Goal: Information Seeking & Learning: Compare options

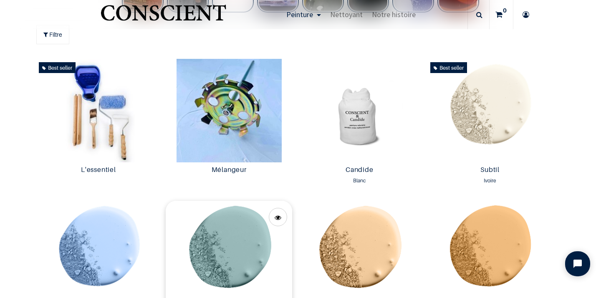
scroll to position [355, 0]
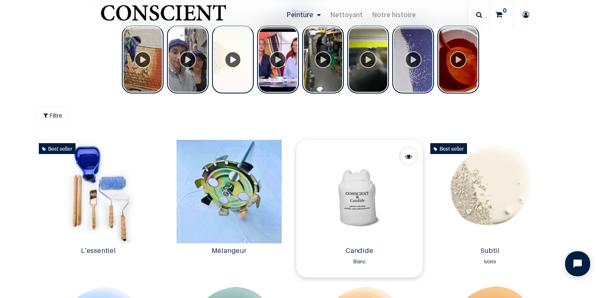
click at [364, 200] on img at bounding box center [359, 191] width 126 height 103
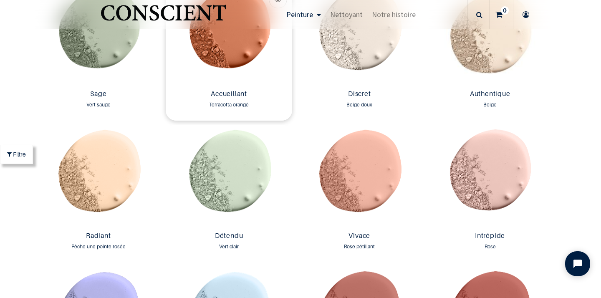
scroll to position [772, 0]
click at [239, 184] on img at bounding box center [229, 176] width 126 height 103
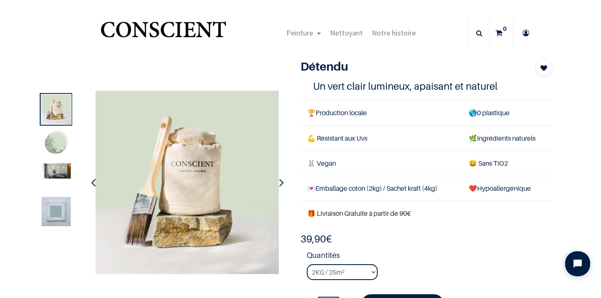
click at [57, 209] on img at bounding box center [56, 211] width 29 height 29
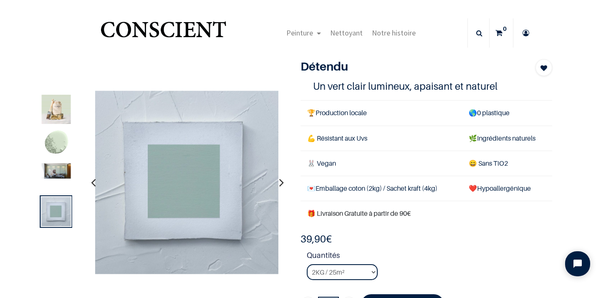
click at [61, 169] on img at bounding box center [56, 170] width 29 height 15
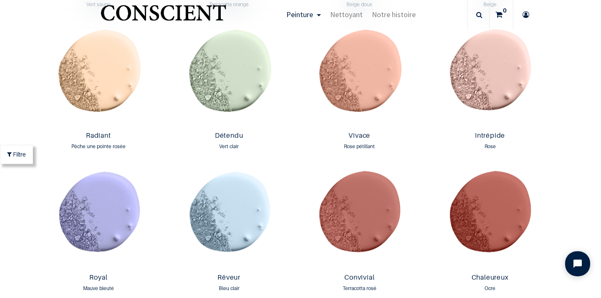
scroll to position [887, 0]
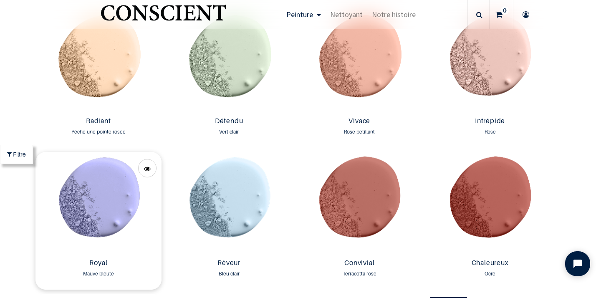
click at [108, 194] on img at bounding box center [98, 203] width 126 height 103
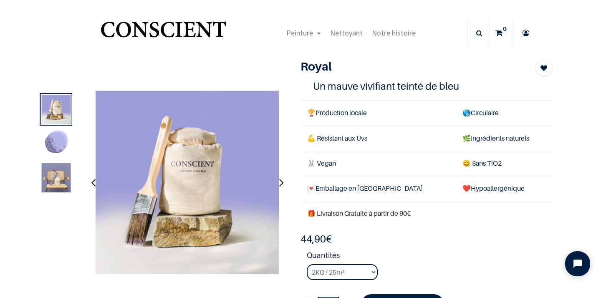
click at [59, 176] on img at bounding box center [56, 177] width 29 height 29
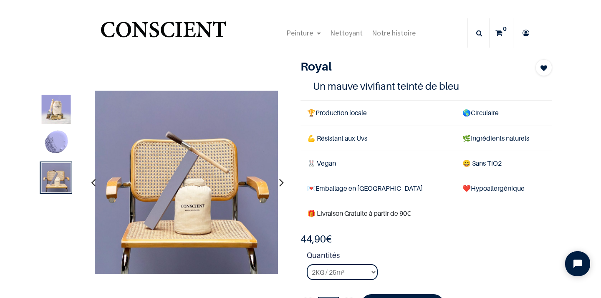
click at [63, 148] on img at bounding box center [56, 143] width 29 height 29
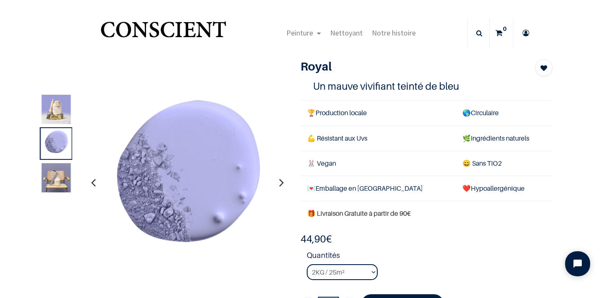
click at [51, 181] on img at bounding box center [56, 177] width 29 height 29
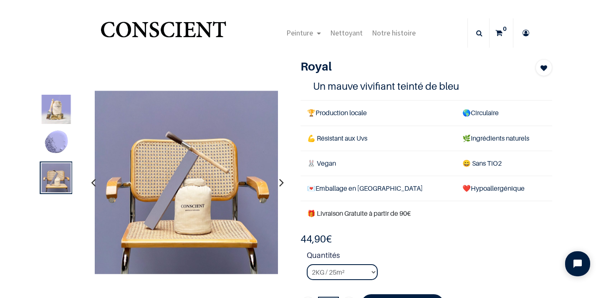
click at [63, 143] on img at bounding box center [56, 143] width 29 height 29
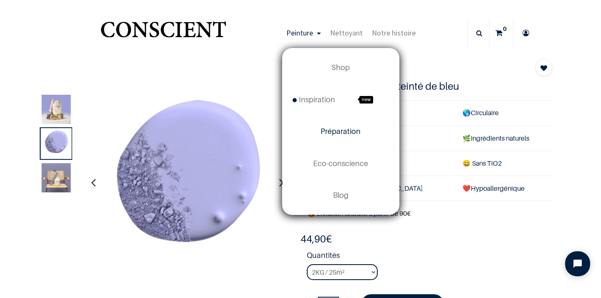
click at [340, 131] on span "Préparation" at bounding box center [340, 131] width 40 height 9
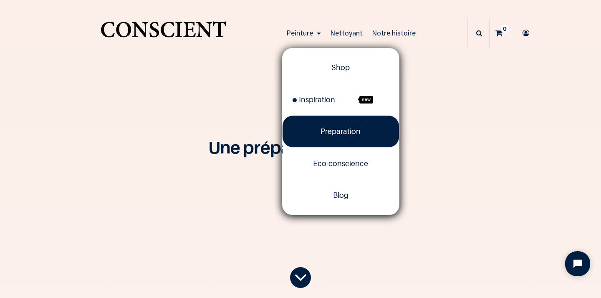
click at [301, 33] on span "Peinture" at bounding box center [299, 33] width 27 height 10
click at [344, 70] on span "Shop" at bounding box center [340, 67] width 18 height 9
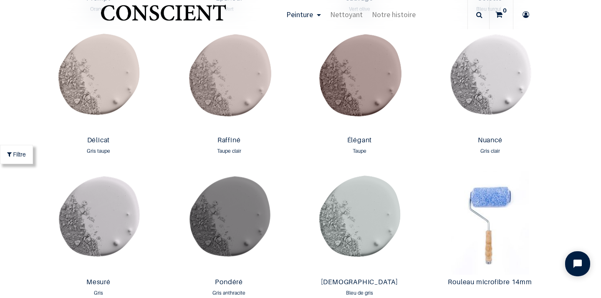
scroll to position [1312, 0]
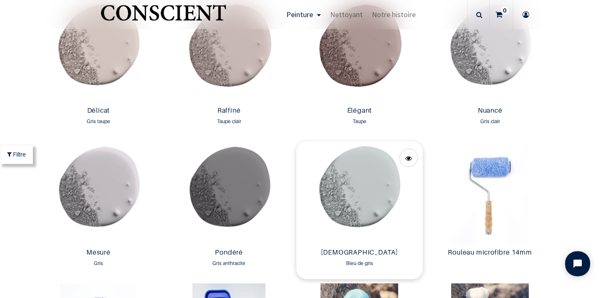
click at [365, 182] on img at bounding box center [359, 192] width 126 height 103
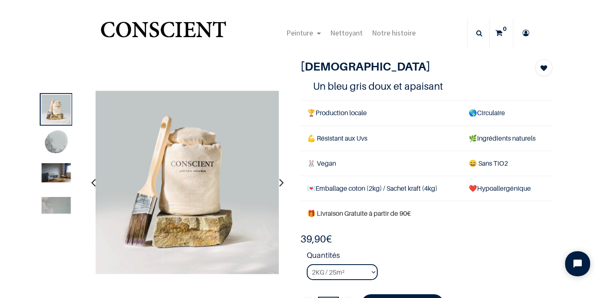
click at [55, 178] on img at bounding box center [56, 172] width 29 height 19
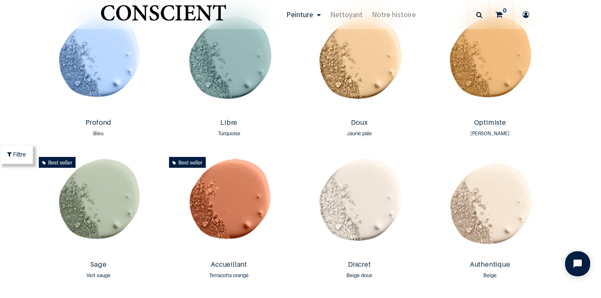
scroll to position [582, 0]
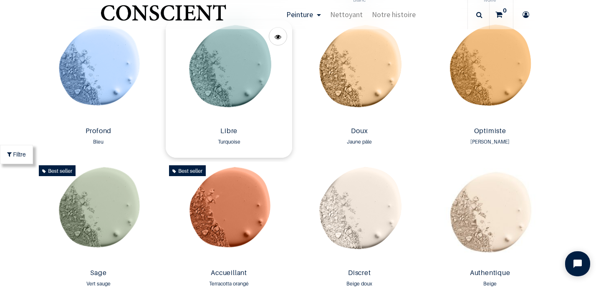
click at [250, 83] on img at bounding box center [229, 71] width 126 height 103
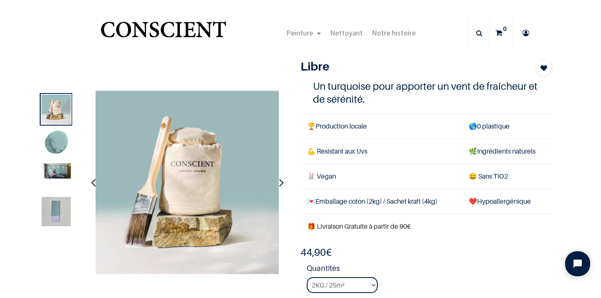
click at [64, 171] on img at bounding box center [56, 170] width 29 height 15
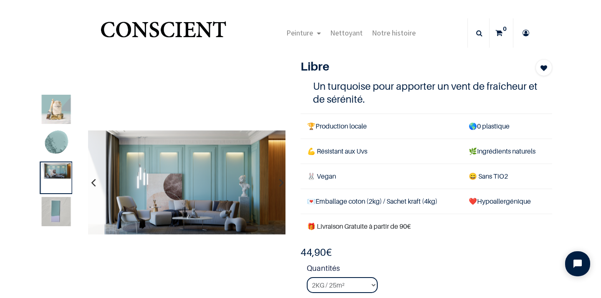
click at [51, 211] on img at bounding box center [56, 211] width 29 height 29
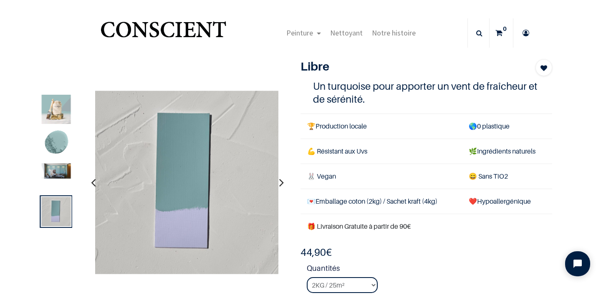
click at [63, 169] on img at bounding box center [56, 170] width 29 height 15
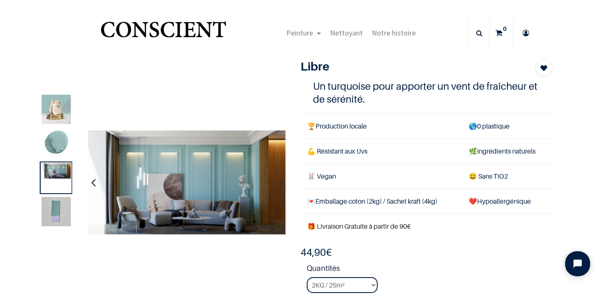
click at [57, 211] on img at bounding box center [56, 211] width 29 height 29
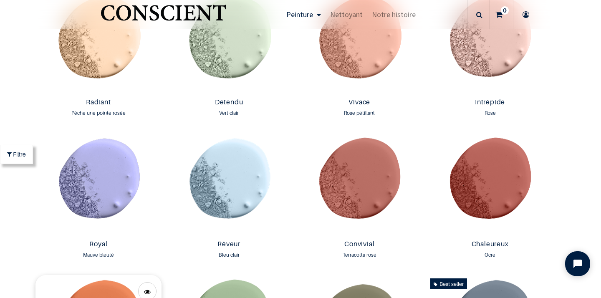
scroll to position [892, 0]
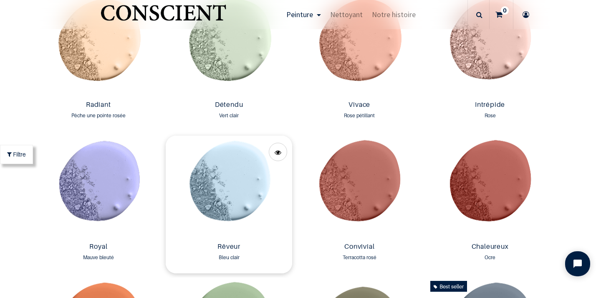
click at [226, 206] on img at bounding box center [229, 187] width 126 height 103
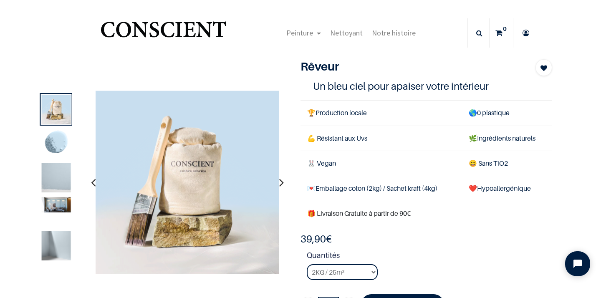
click at [53, 180] on img at bounding box center [56, 177] width 29 height 29
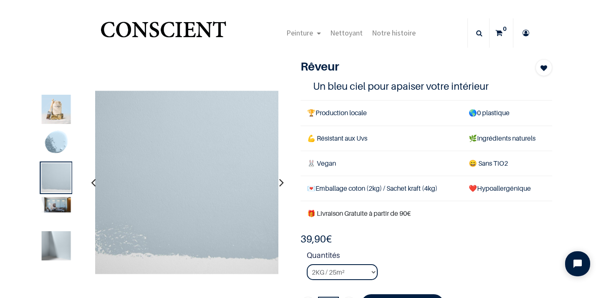
click at [62, 251] on img at bounding box center [56, 245] width 29 height 29
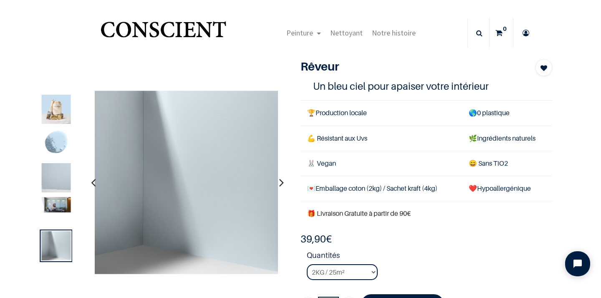
click at [56, 207] on img at bounding box center [56, 204] width 29 height 15
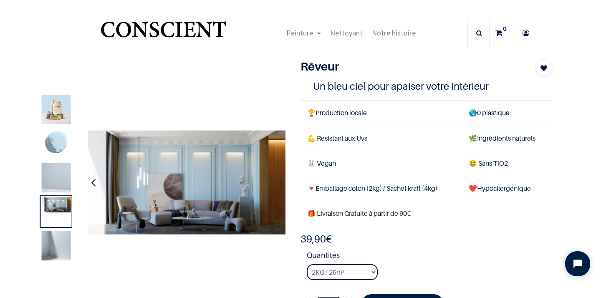
click at [59, 180] on img at bounding box center [56, 177] width 29 height 29
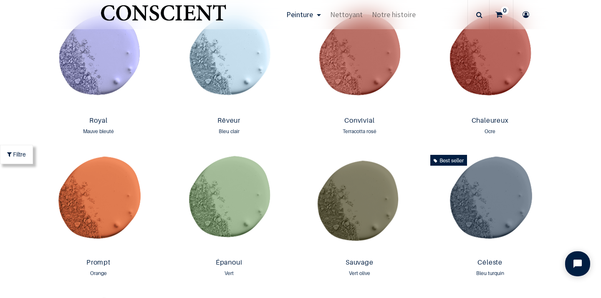
scroll to position [1018, 0]
click at [108, 186] on img at bounding box center [98, 202] width 126 height 103
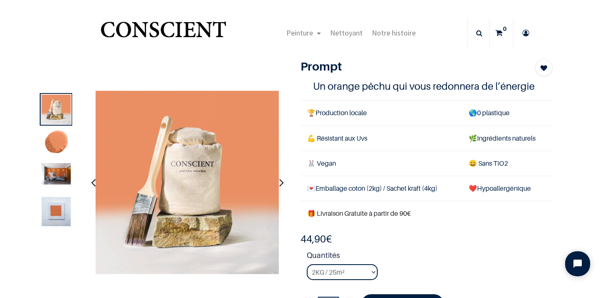
click at [56, 217] on img at bounding box center [56, 211] width 29 height 29
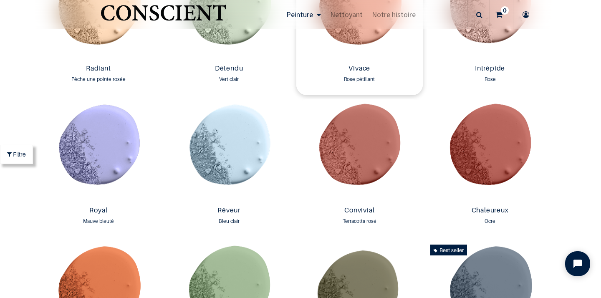
scroll to position [942, 0]
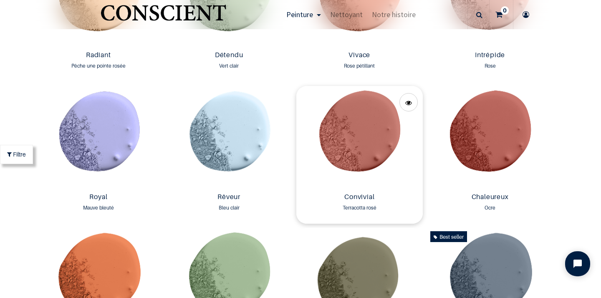
click at [357, 150] on img at bounding box center [359, 137] width 126 height 103
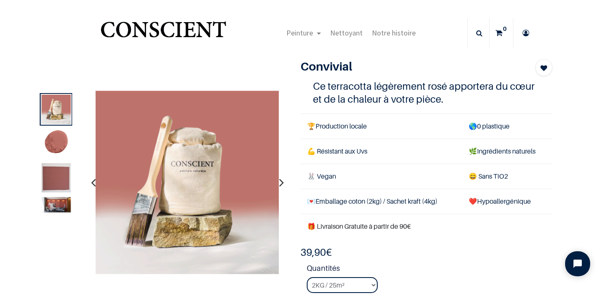
click at [54, 183] on img at bounding box center [56, 177] width 29 height 29
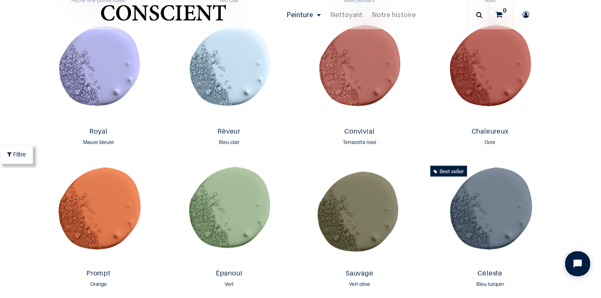
scroll to position [1084, 0]
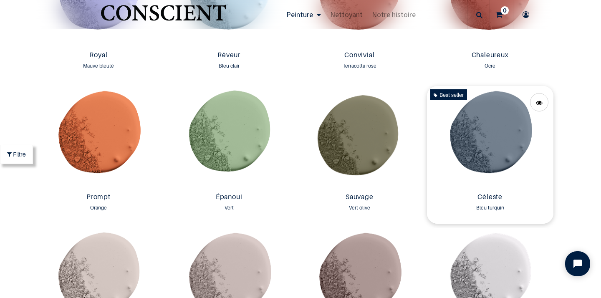
click at [485, 146] on img at bounding box center [490, 137] width 126 height 103
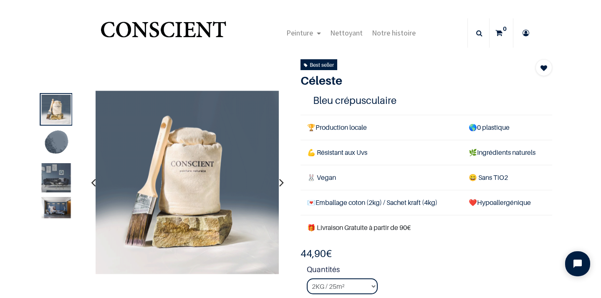
click at [54, 181] on img at bounding box center [56, 177] width 29 height 29
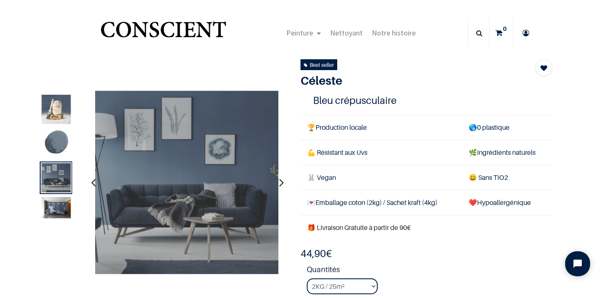
click at [60, 214] on img at bounding box center [56, 207] width 29 height 21
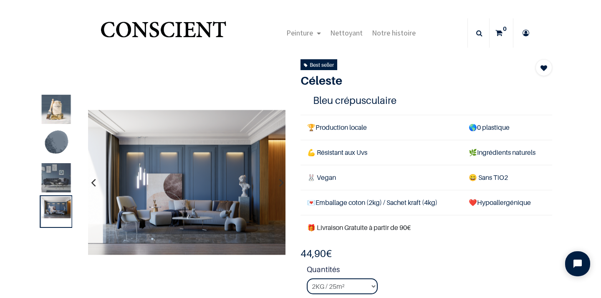
click at [58, 177] on img at bounding box center [56, 177] width 29 height 29
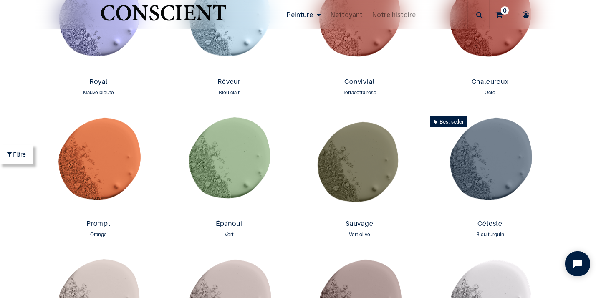
scroll to position [1115, 0]
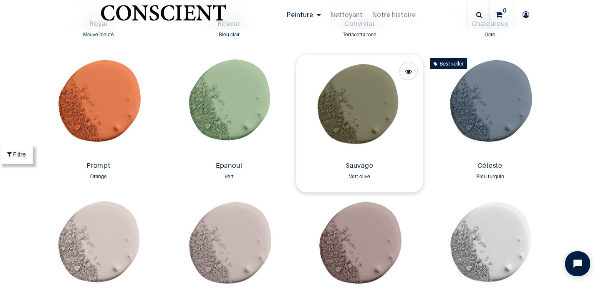
click at [357, 117] on img at bounding box center [359, 106] width 126 height 103
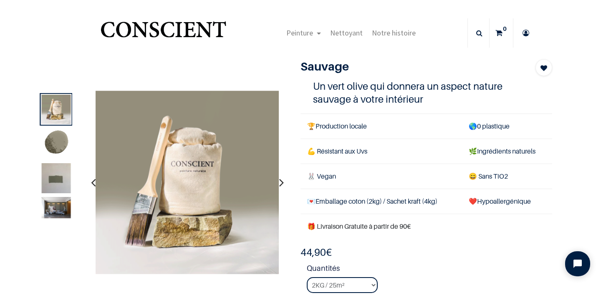
click at [58, 179] on img at bounding box center [56, 182] width 29 height 39
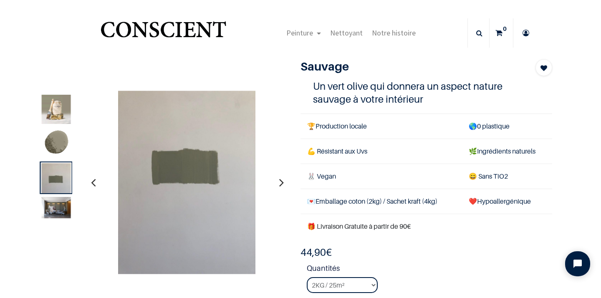
click at [99, 79] on div "Sauvage" at bounding box center [294, 196] width 528 height 274
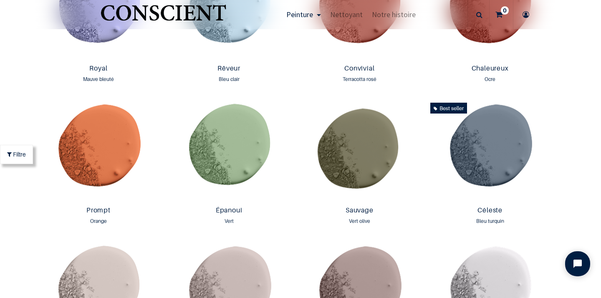
scroll to position [1070, 0]
click at [257, 141] on img at bounding box center [229, 151] width 126 height 103
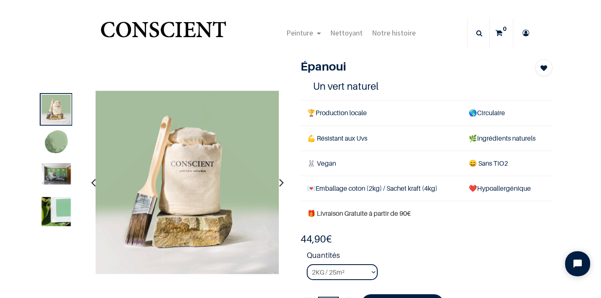
click at [54, 209] on img at bounding box center [56, 211] width 29 height 29
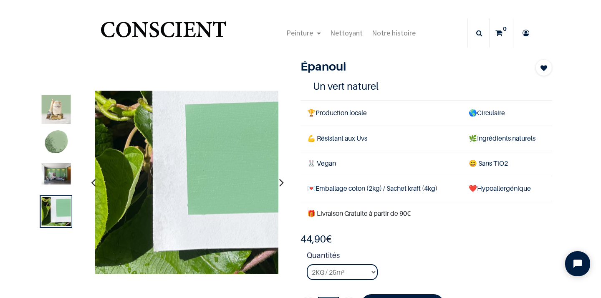
click at [60, 105] on img at bounding box center [56, 109] width 29 height 29
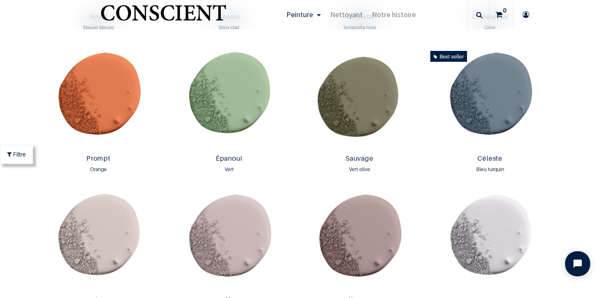
scroll to position [1127, 0]
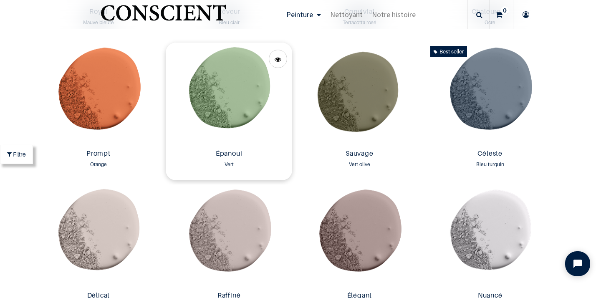
click at [231, 85] on img at bounding box center [229, 94] width 126 height 103
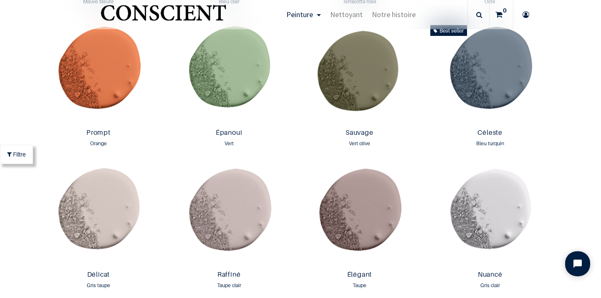
scroll to position [1152, 0]
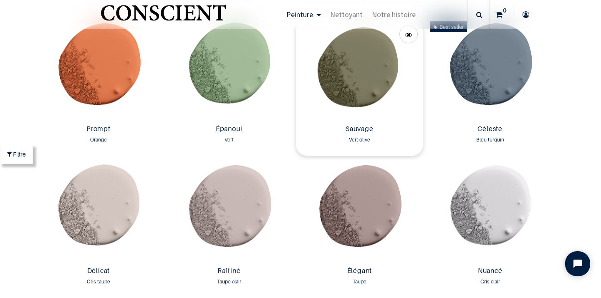
click at [357, 76] on img at bounding box center [359, 69] width 126 height 103
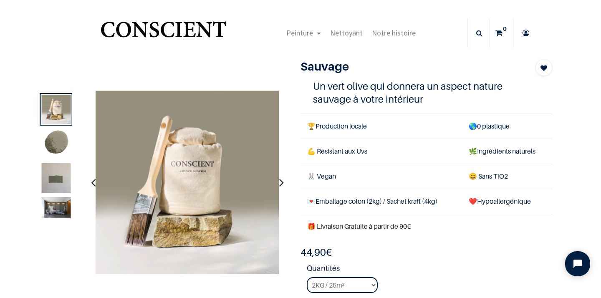
click at [56, 180] on img at bounding box center [56, 182] width 29 height 39
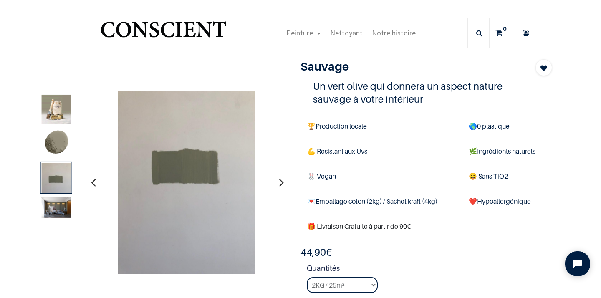
click at [58, 205] on img at bounding box center [56, 207] width 29 height 21
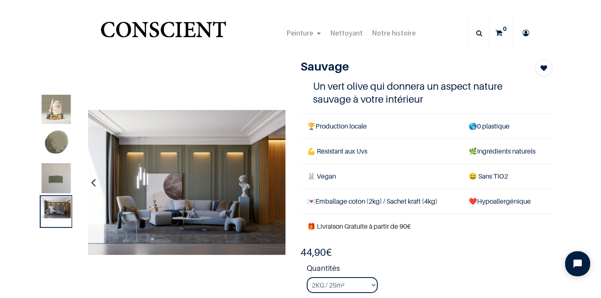
click at [60, 143] on img at bounding box center [56, 143] width 29 height 29
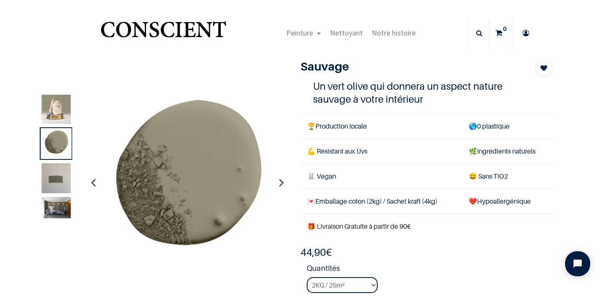
click at [57, 176] on img at bounding box center [56, 182] width 29 height 39
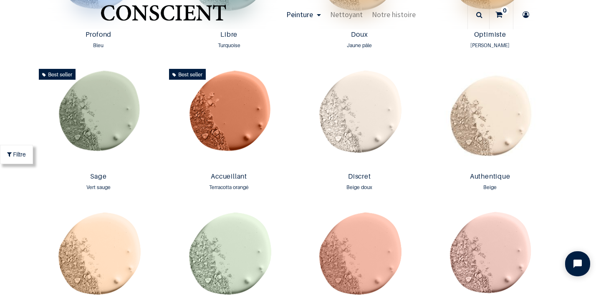
scroll to position [680, 0]
